Goal: Task Accomplishment & Management: Use online tool/utility

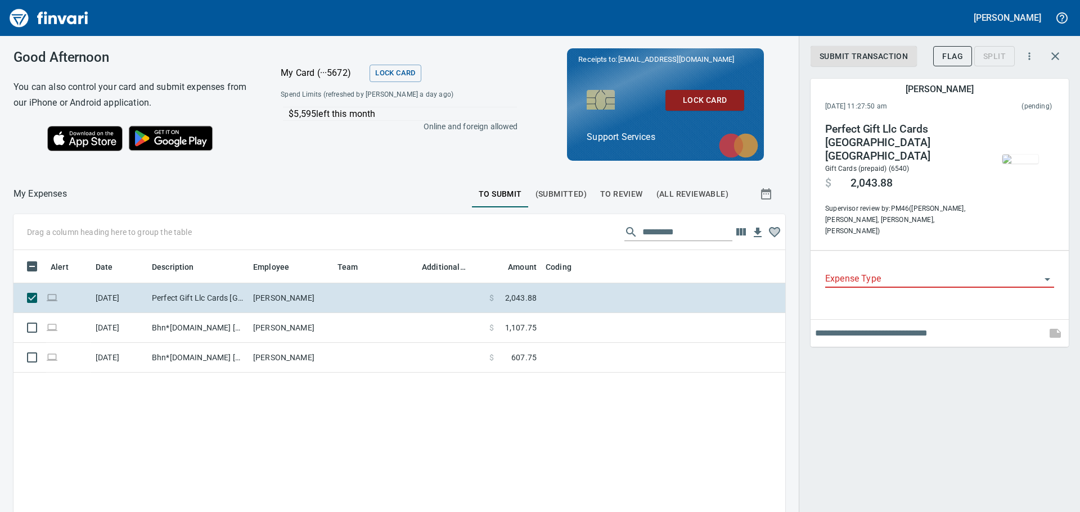
scroll to position [372, 755]
click at [617, 195] on span "To Review" at bounding box center [621, 194] width 43 height 14
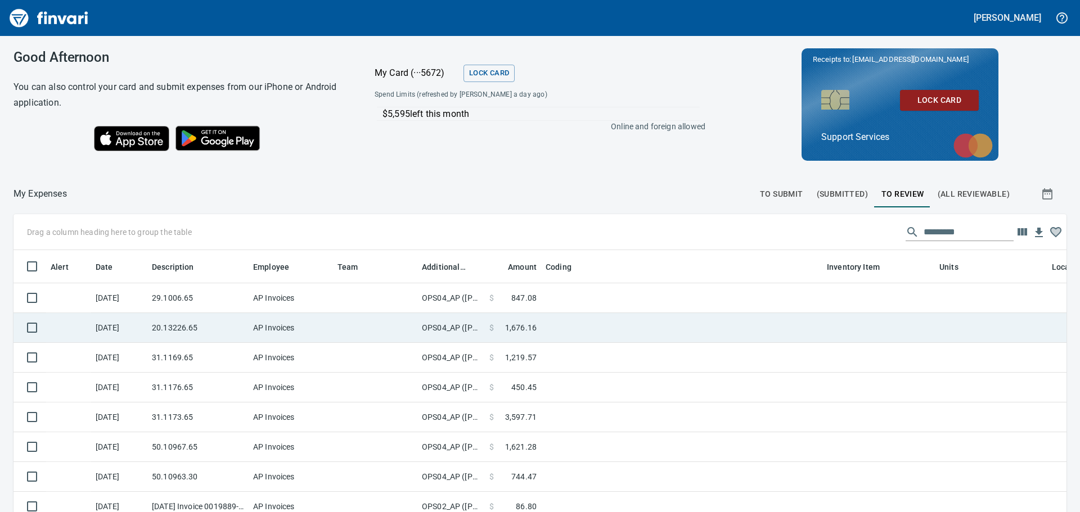
scroll to position [1, 1]
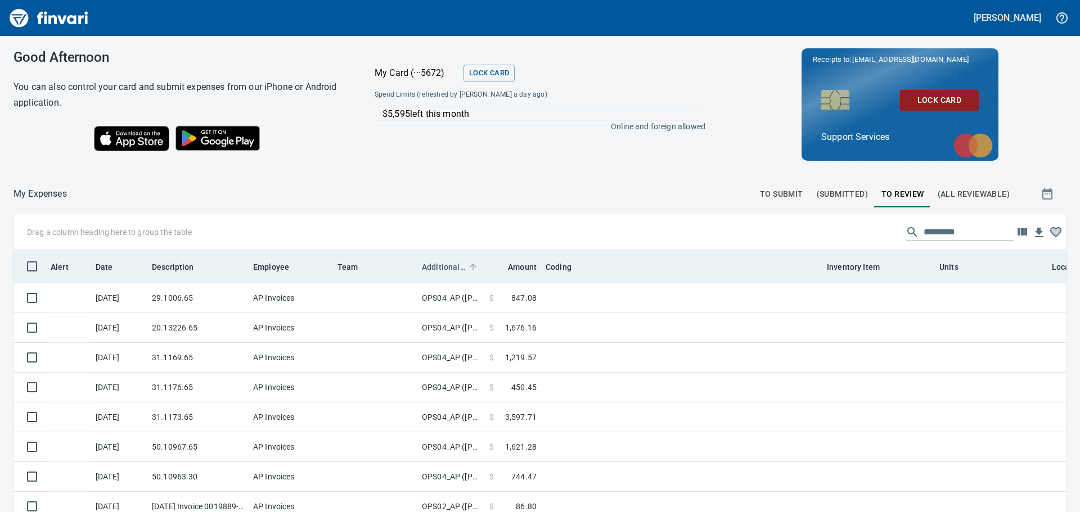
click at [451, 264] on span "Additional Reviewer" at bounding box center [444, 266] width 44 height 13
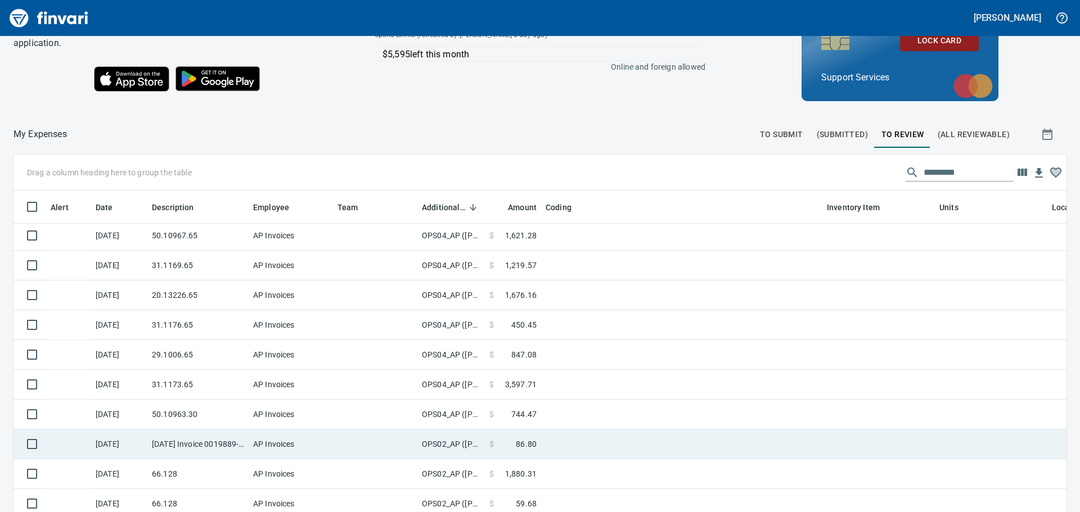
scroll to position [127, 0]
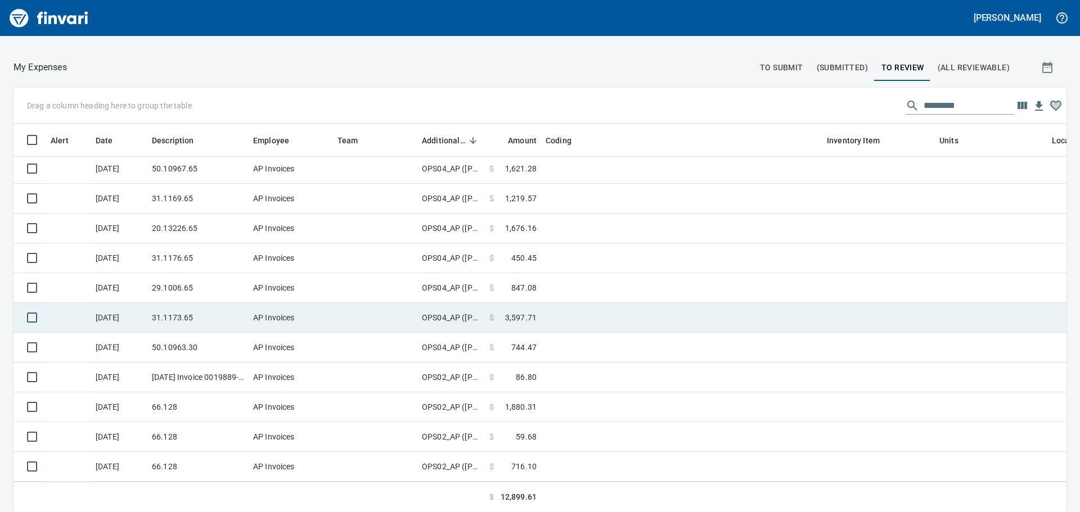
click at [462, 313] on td "OPS04_AP ([PERSON_NAME], [PERSON_NAME], [PERSON_NAME], [PERSON_NAME], [PERSON_N…" at bounding box center [450, 318] width 67 height 30
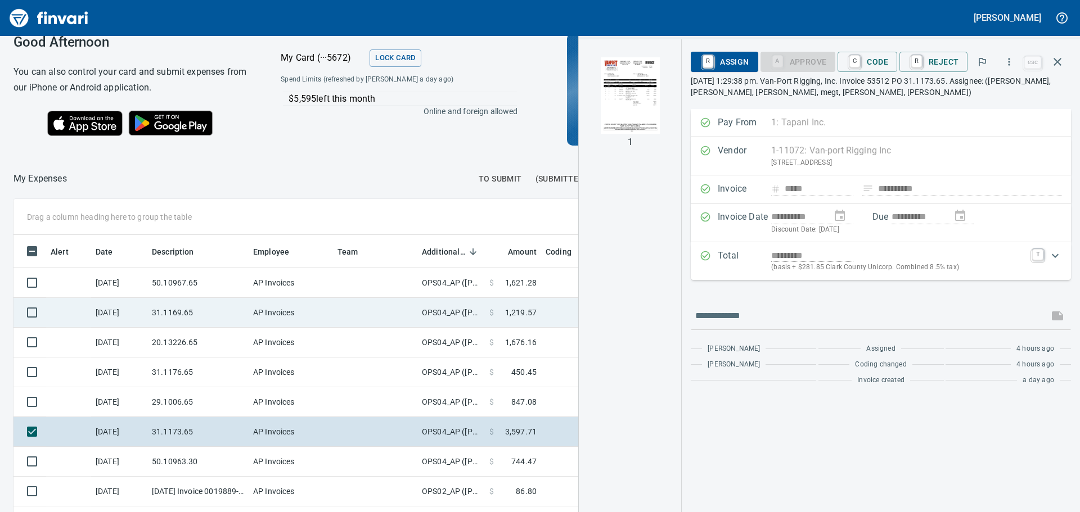
scroll to position [14, 0]
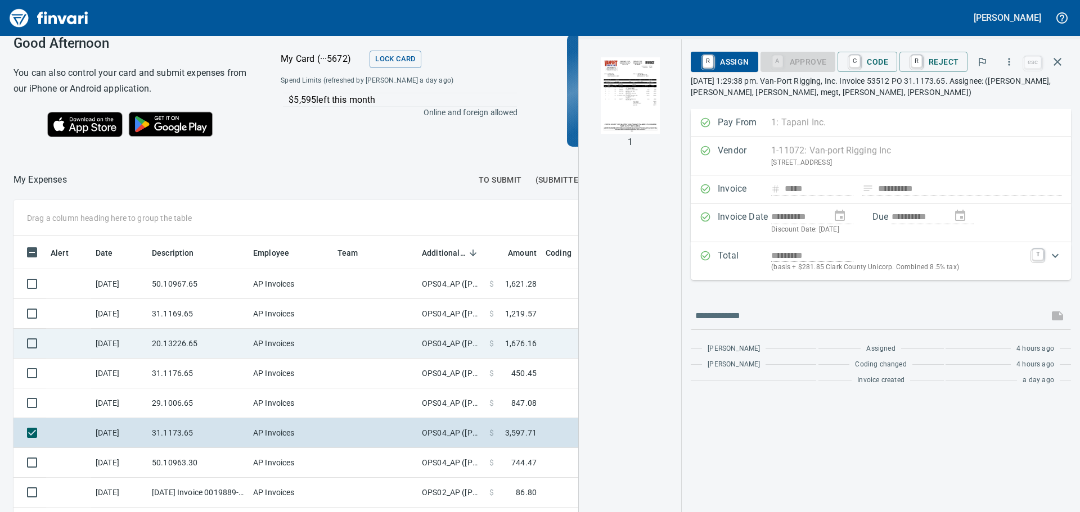
click at [465, 350] on td "OPS04_AP ([PERSON_NAME], [PERSON_NAME], [PERSON_NAME], [PERSON_NAME], [PERSON_N…" at bounding box center [450, 344] width 67 height 30
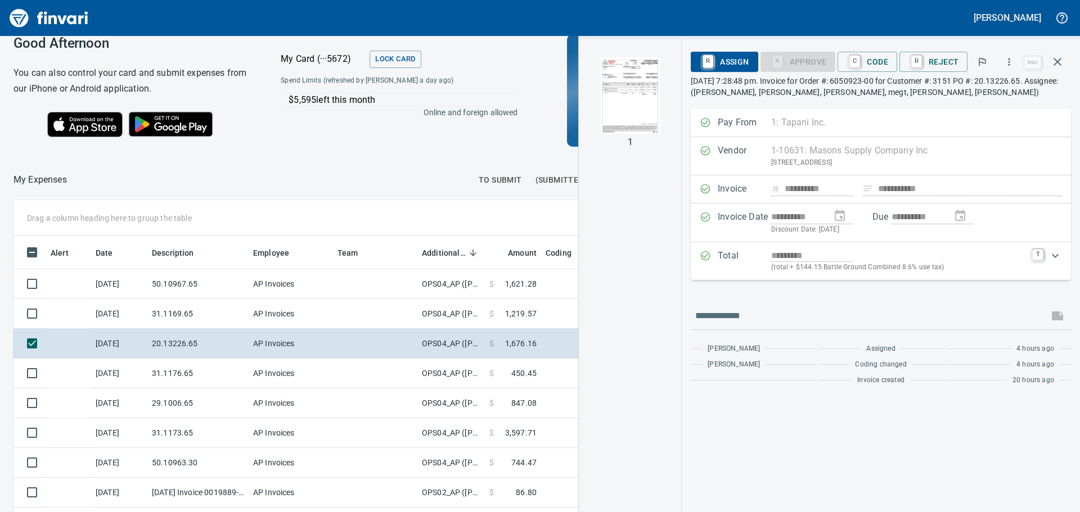
click at [648, 100] on img "button" at bounding box center [630, 95] width 76 height 76
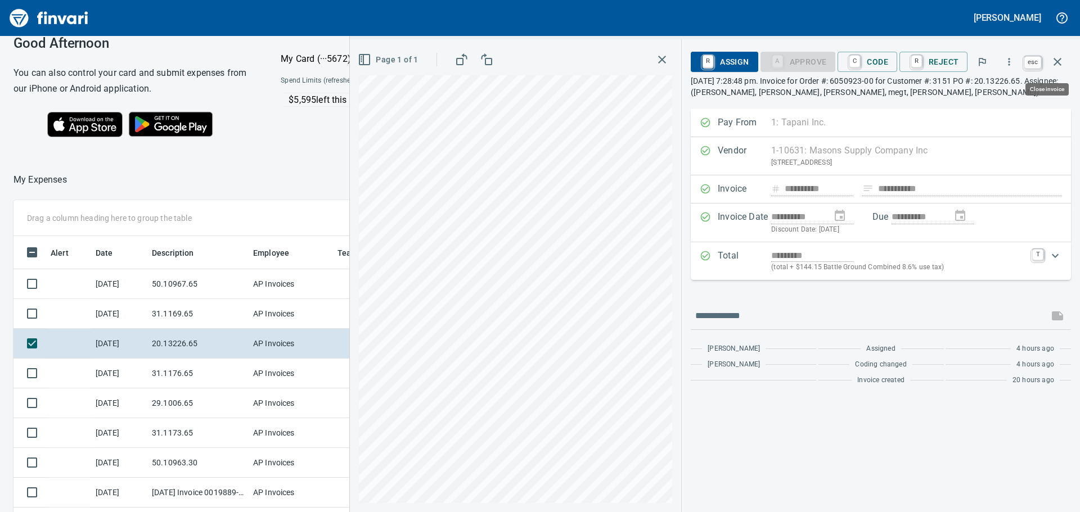
scroll to position [372, 746]
click at [1061, 55] on icon "button" at bounding box center [1056, 61] width 13 height 13
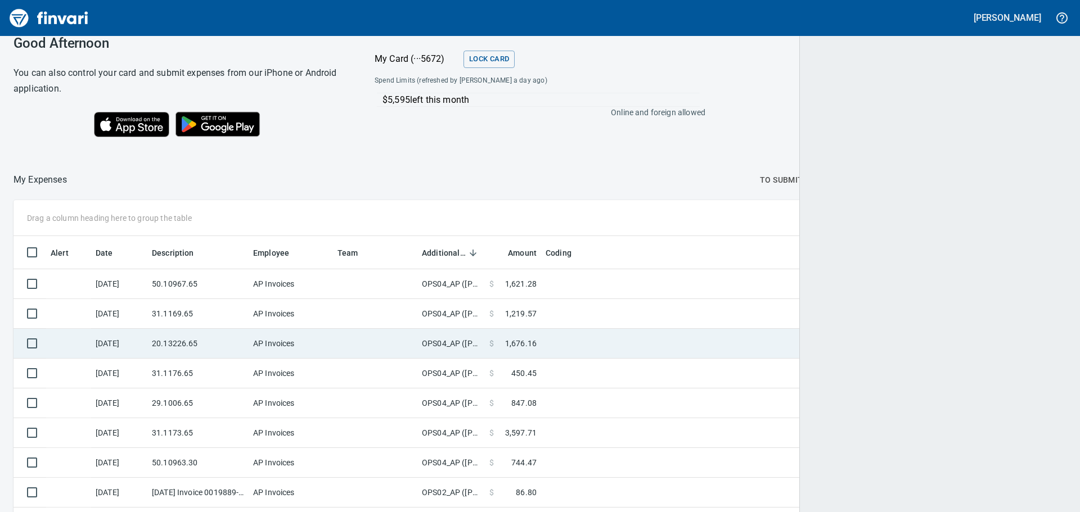
scroll to position [1, 1]
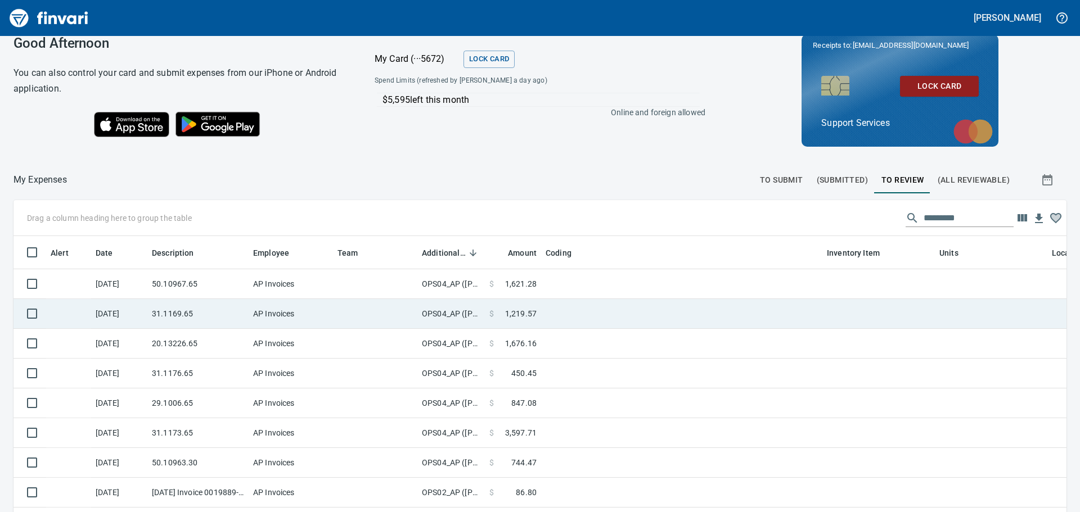
click at [552, 313] on td at bounding box center [681, 314] width 281 height 30
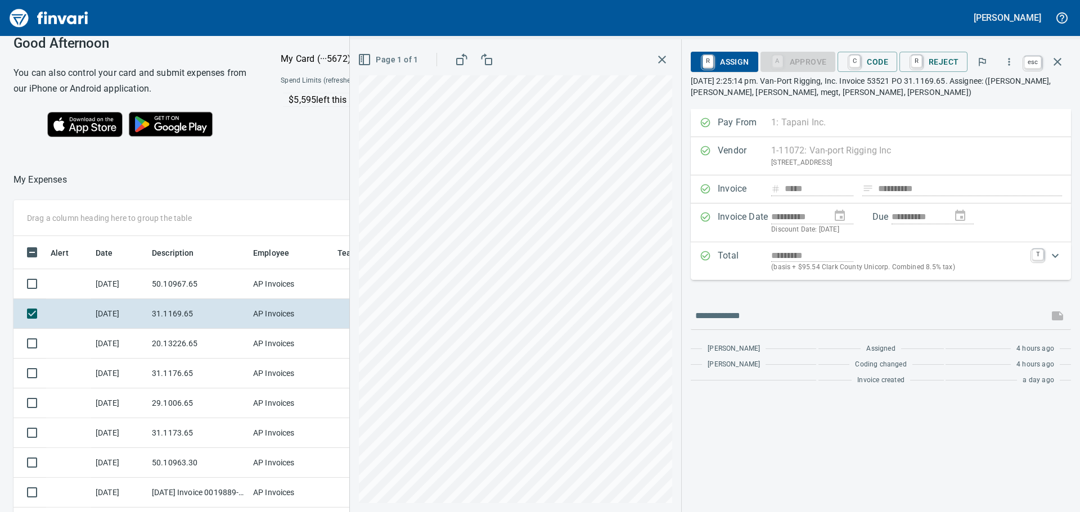
scroll to position [372, 746]
click at [1054, 68] on icon "button" at bounding box center [1056, 61] width 13 height 13
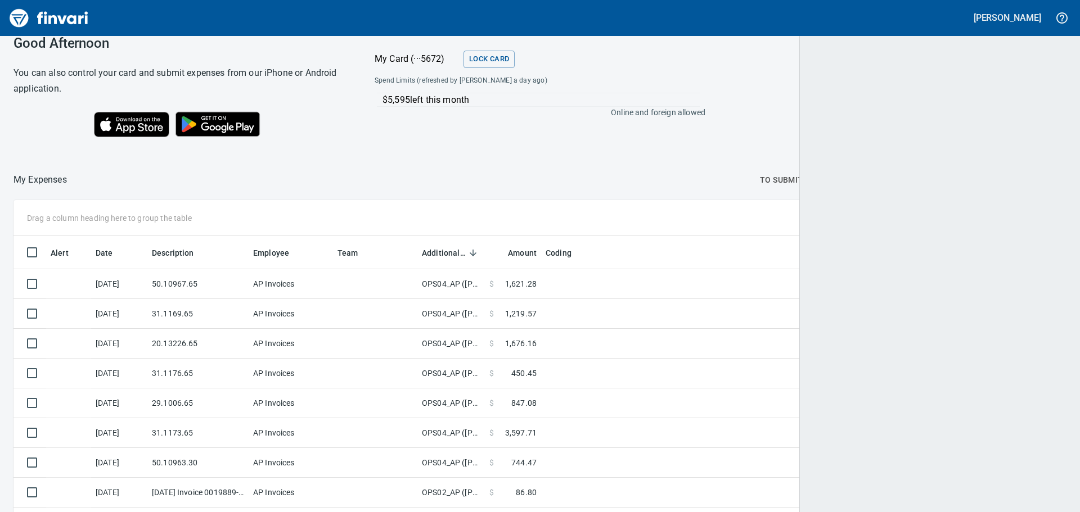
scroll to position [372, 1027]
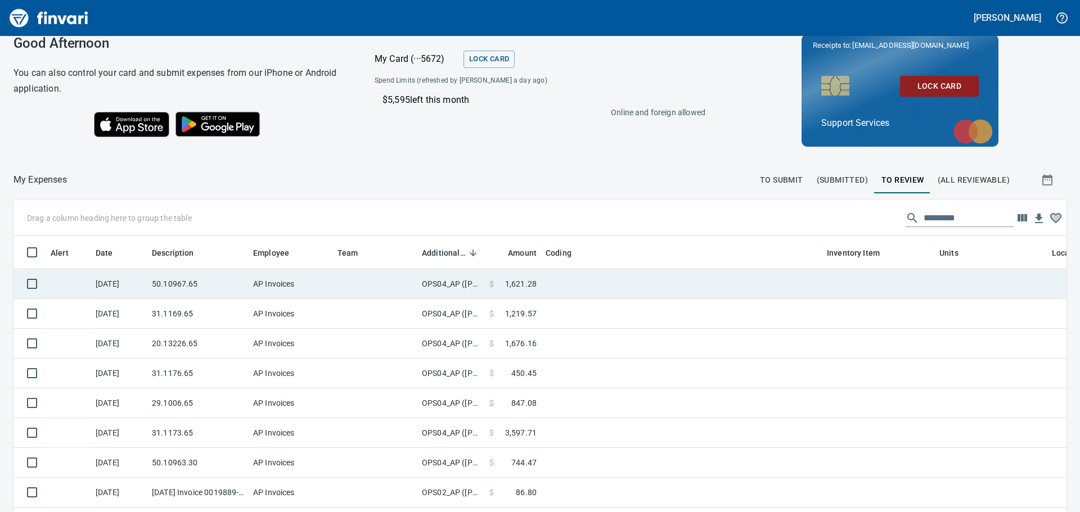
click at [582, 289] on td at bounding box center [681, 284] width 281 height 30
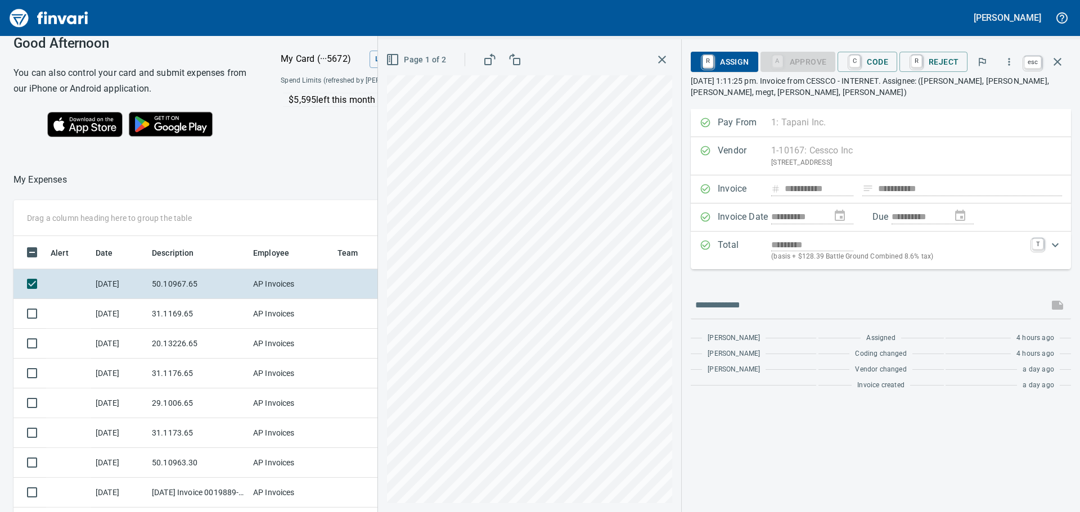
scroll to position [372, 746]
click at [1058, 62] on icon "button" at bounding box center [1056, 61] width 13 height 13
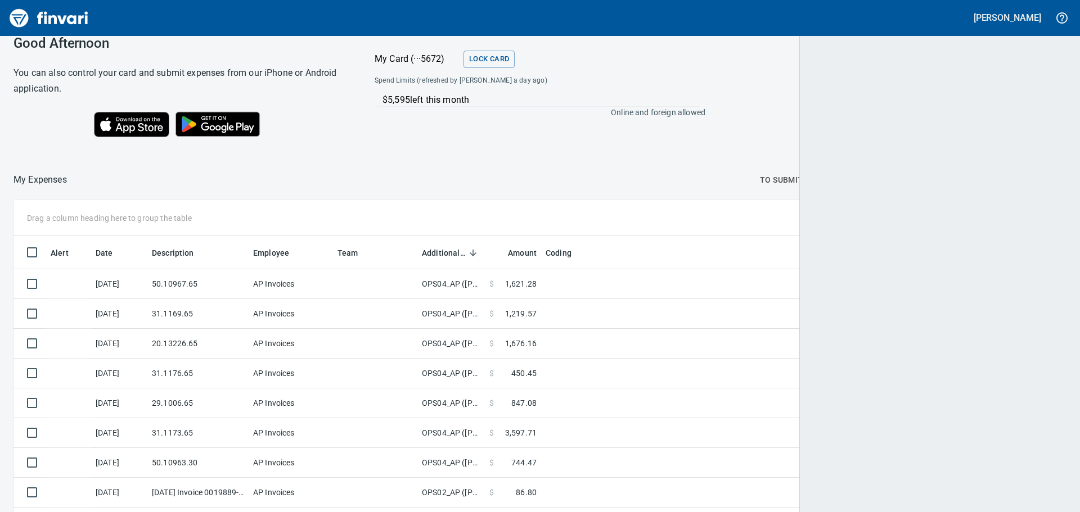
scroll to position [372, 1027]
